Goal: Task Accomplishment & Management: Use online tool/utility

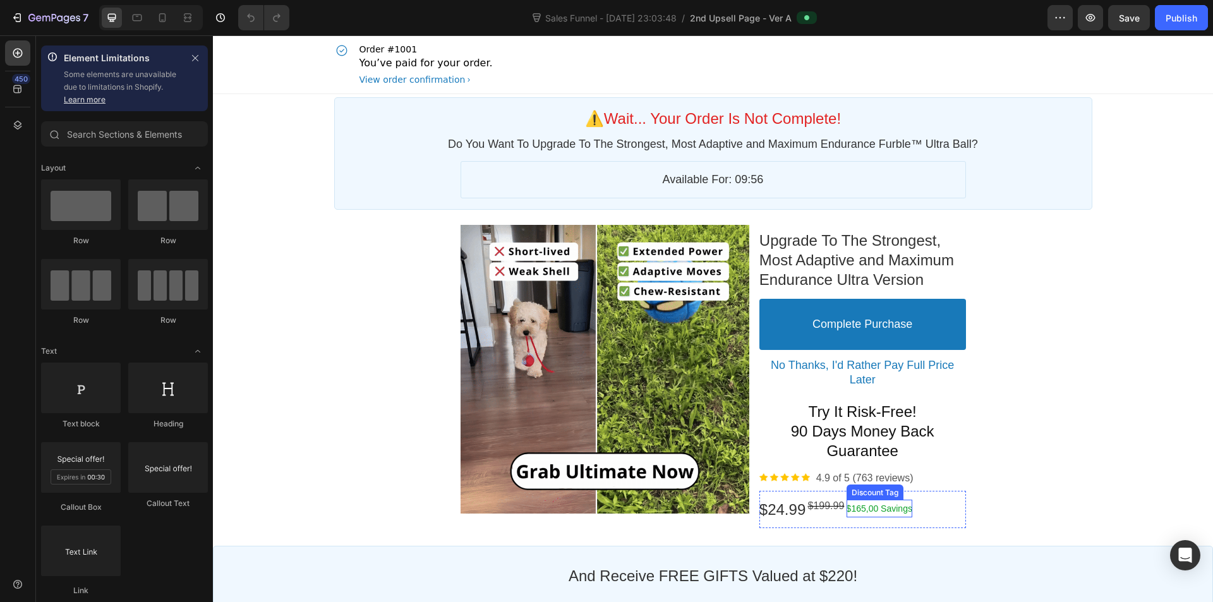
click at [873, 510] on bdo "$165,00 Savings" at bounding box center [879, 508] width 66 height 10
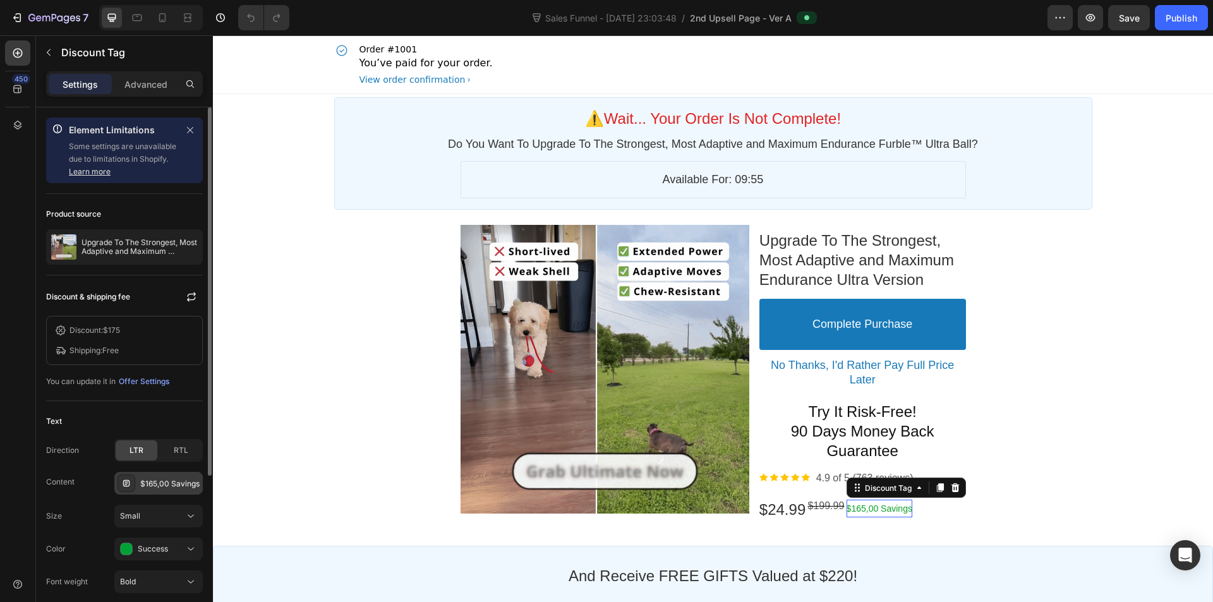
click at [161, 487] on div "$165,00 Savings" at bounding box center [169, 483] width 59 height 11
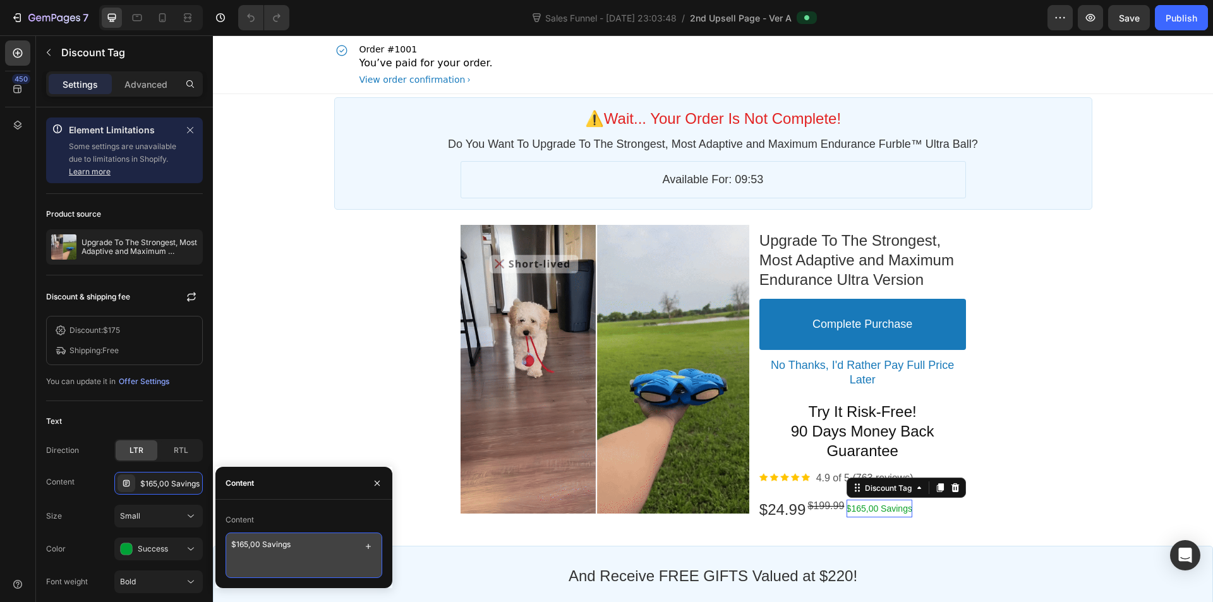
click at [244, 543] on textarea "$165,00 Savings" at bounding box center [303, 554] width 157 height 45
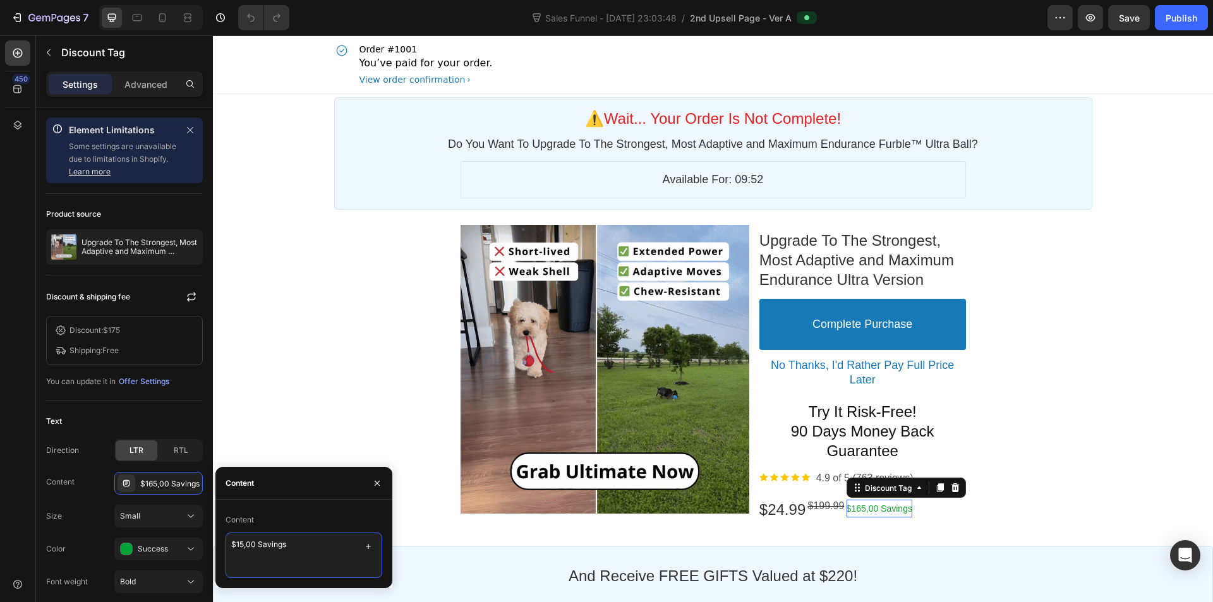
type textarea "$175,00 Savings"
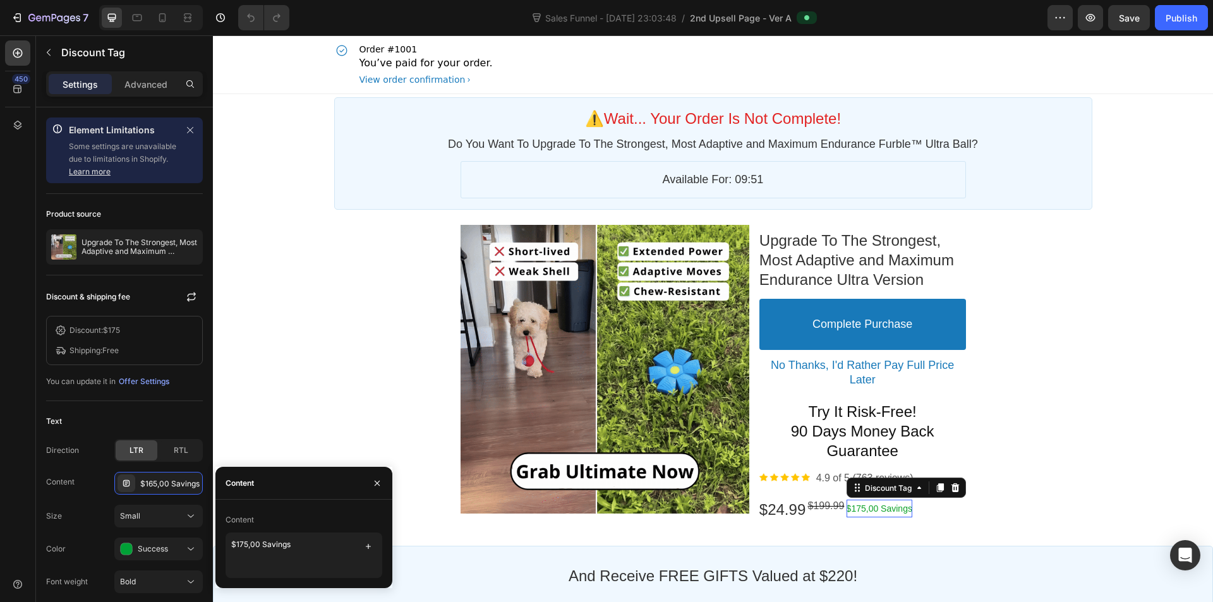
click at [297, 394] on div "⚠️wait... your order is not complete! Callout Text Do You Want To Upgrade To Th…" at bounding box center [713, 542] width 1000 height 897
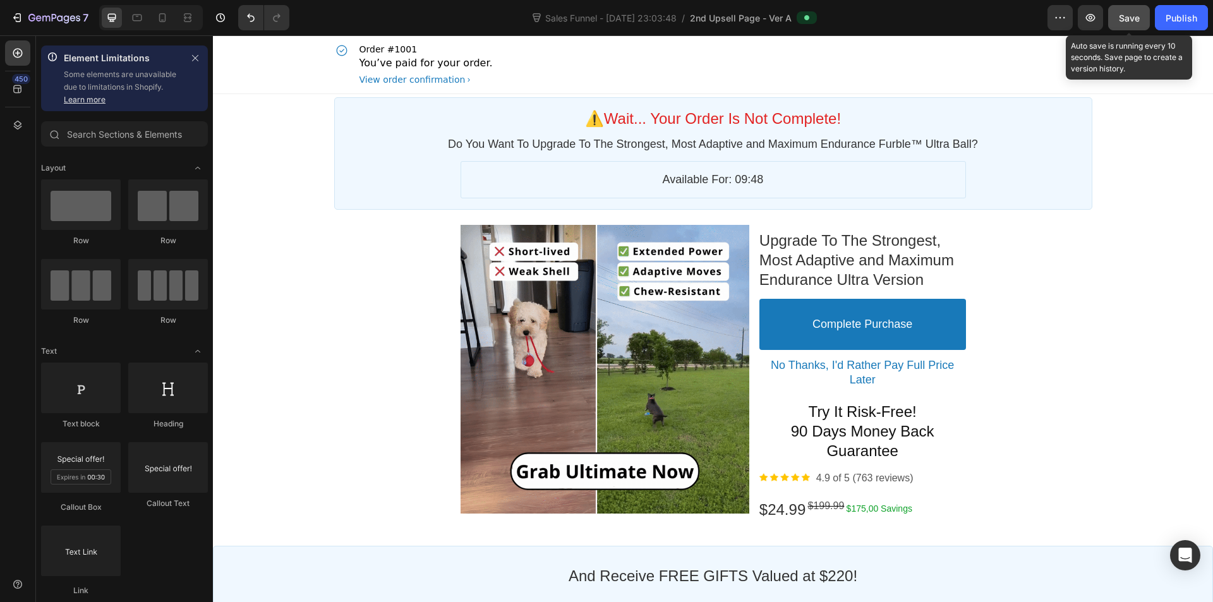
click at [1129, 17] on span "Save" at bounding box center [1128, 18] width 21 height 11
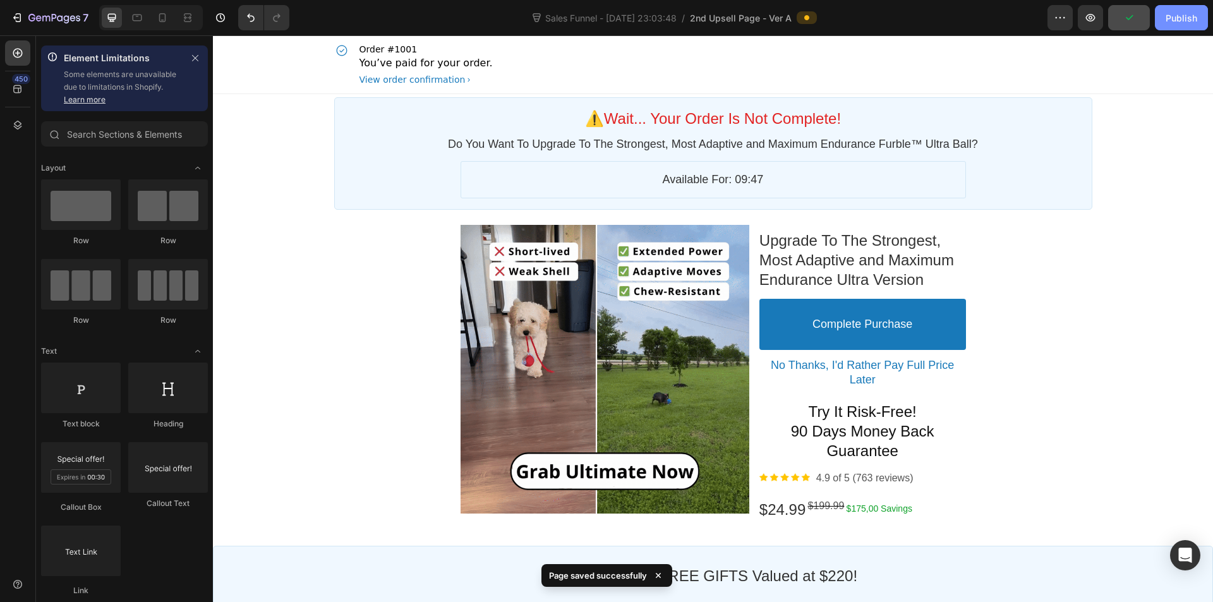
click at [1177, 11] on div "Publish" at bounding box center [1181, 17] width 32 height 13
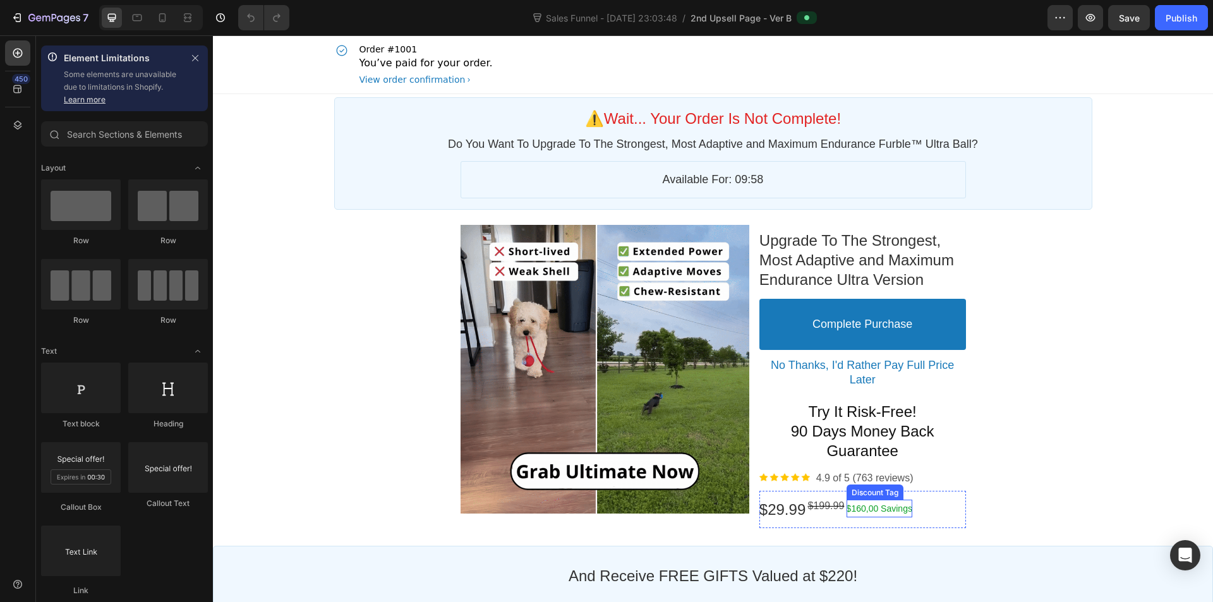
click at [866, 505] on bdo "$160,00 Savings" at bounding box center [879, 508] width 66 height 10
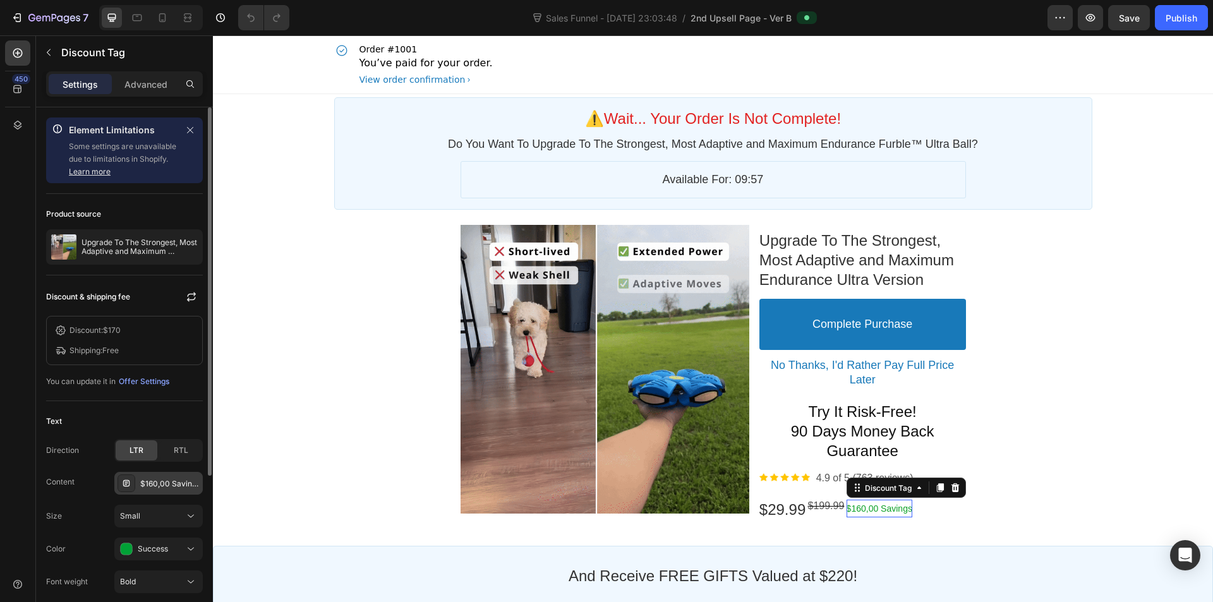
click at [155, 487] on div "$160,00 Savings" at bounding box center [169, 483] width 59 height 11
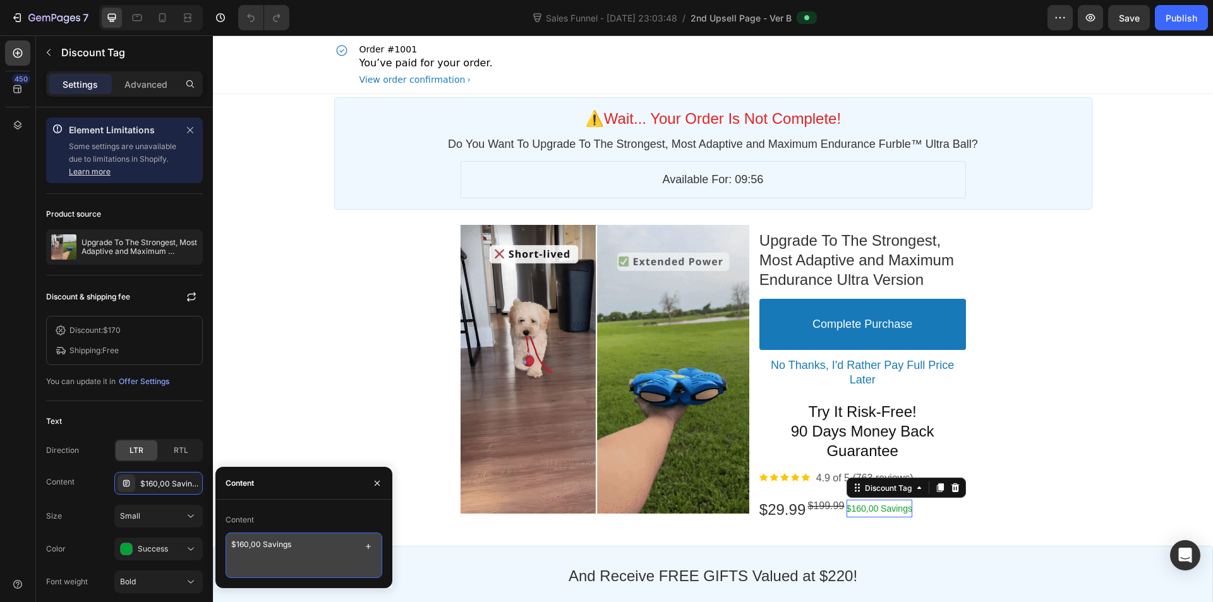
click at [244, 543] on textarea "$160,00 Savings" at bounding box center [303, 554] width 157 height 45
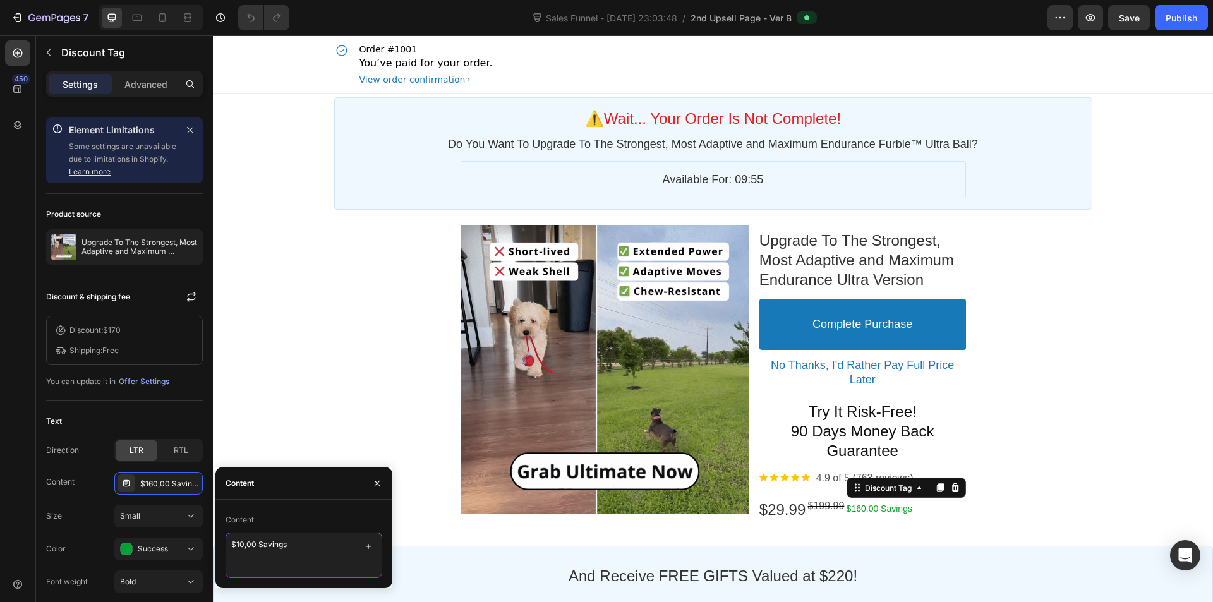
type textarea "$170,00 Savings"
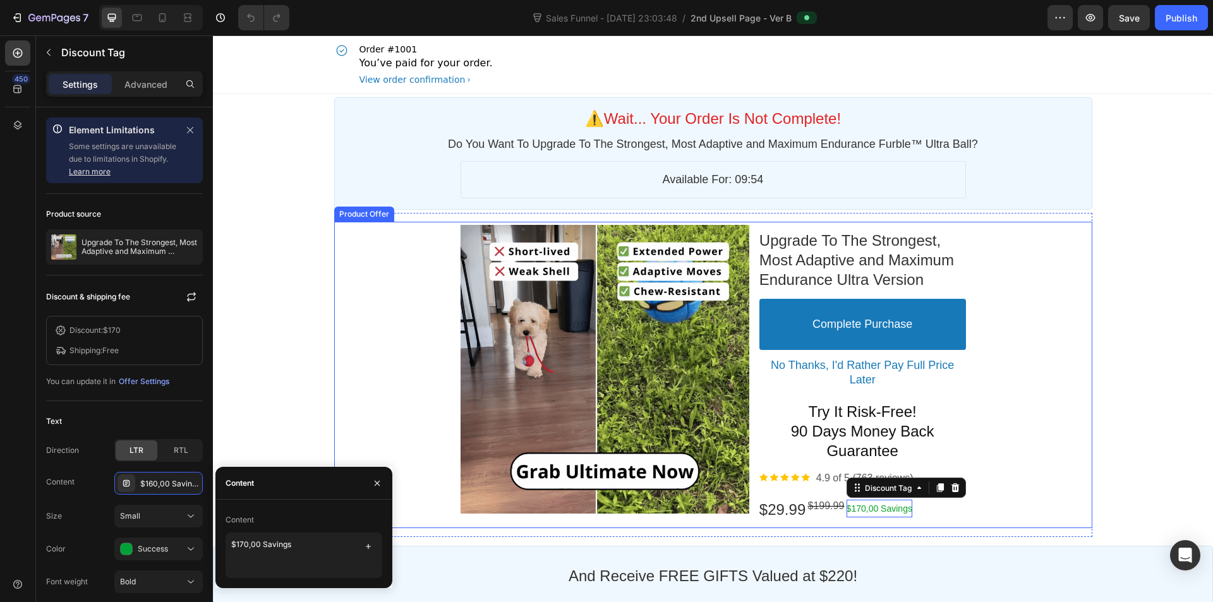
click at [334, 364] on div "Product Images Upgrade To The Strongest, Most Adaptive and Maximum Endurance Ul…" at bounding box center [713, 375] width 758 height 306
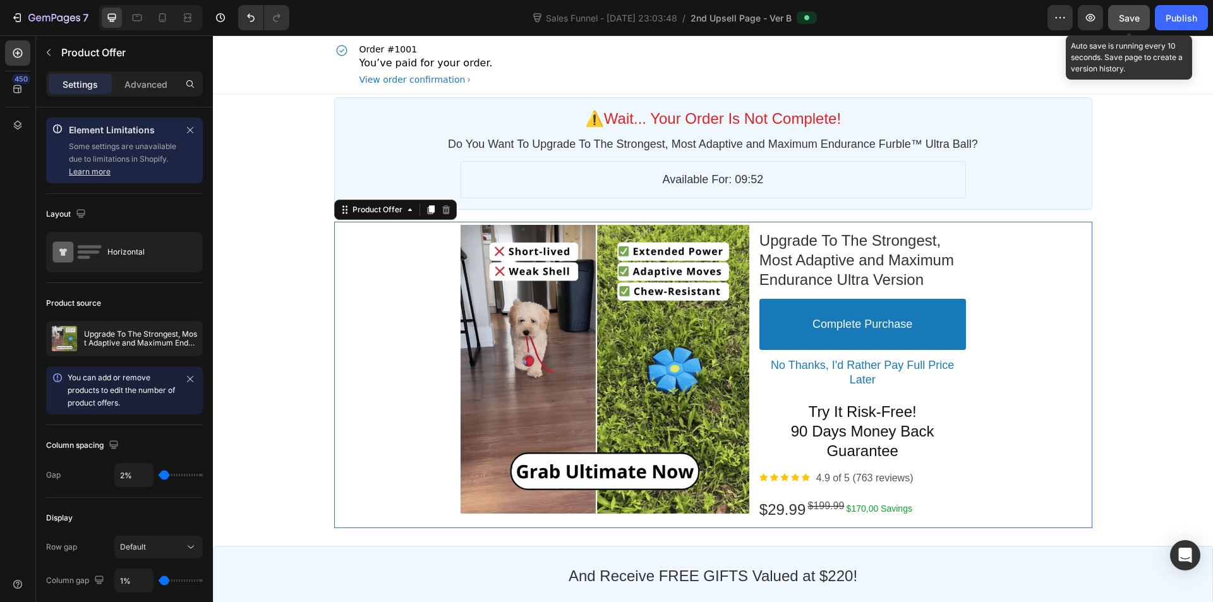
click at [1134, 18] on span "Save" at bounding box center [1128, 18] width 21 height 11
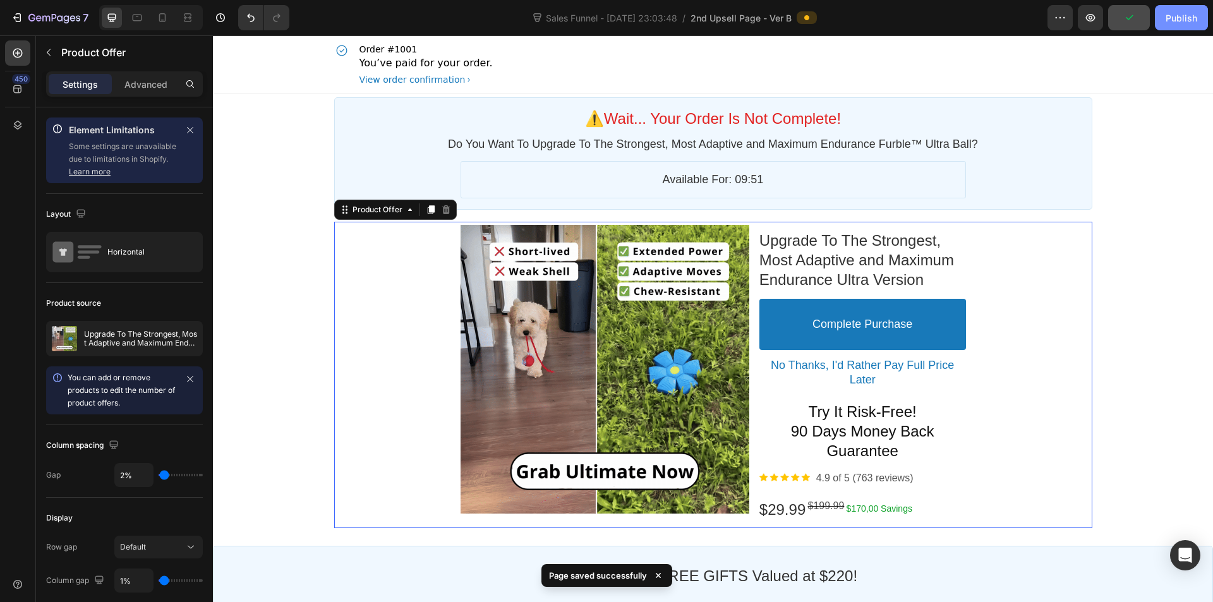
click at [1170, 18] on div "Publish" at bounding box center [1181, 17] width 32 height 13
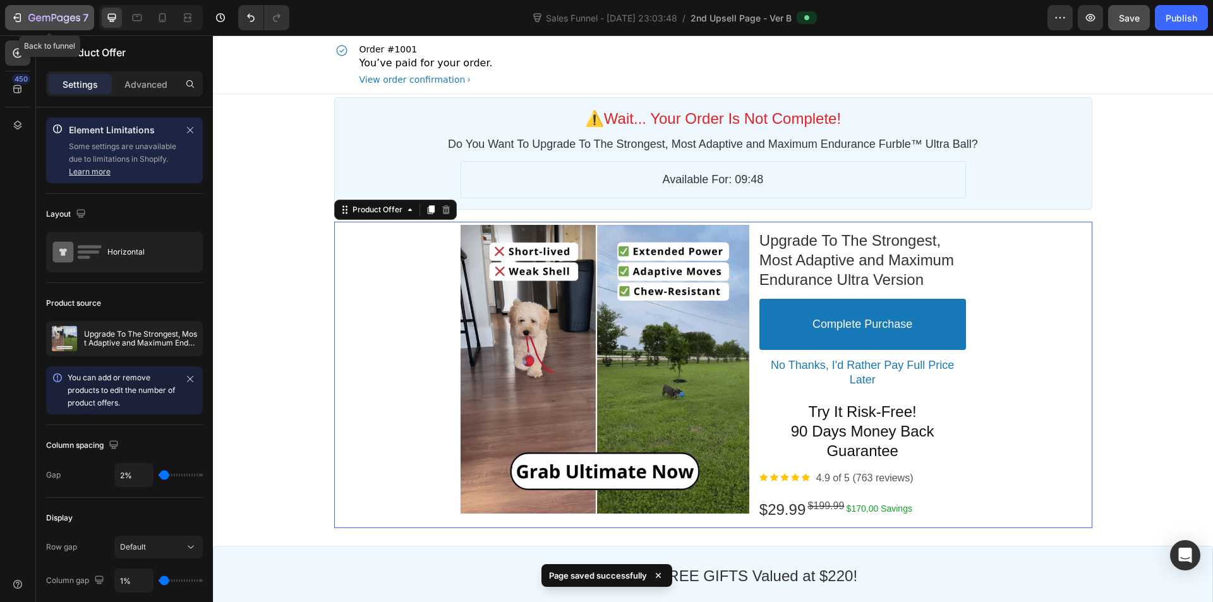
click at [17, 16] on icon "button" at bounding box center [17, 17] width 13 height 13
